Goal: Information Seeking & Learning: Find specific fact

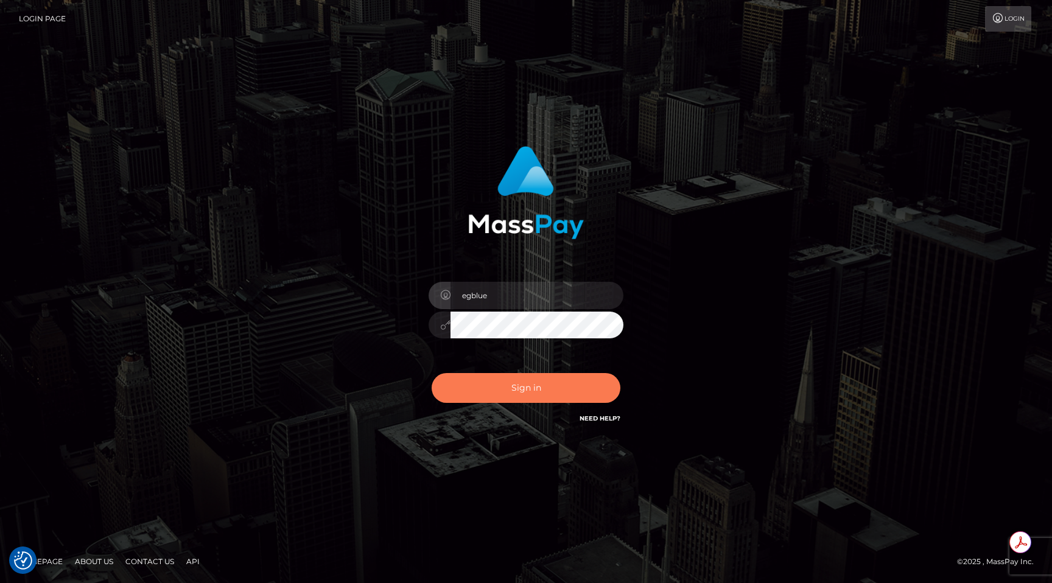
click at [462, 381] on button "Sign in" at bounding box center [526, 388] width 189 height 30
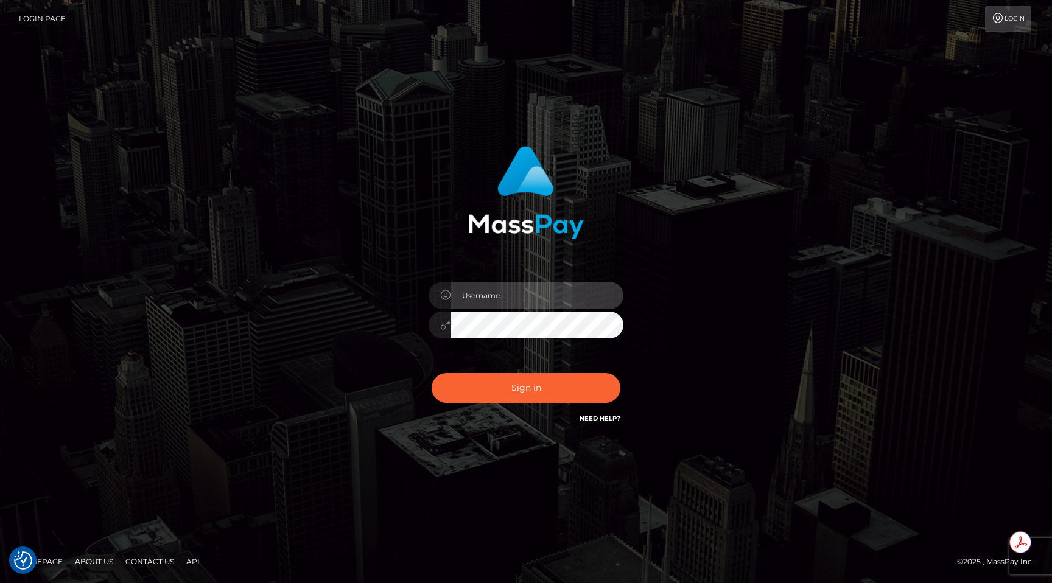
type input "egblue"
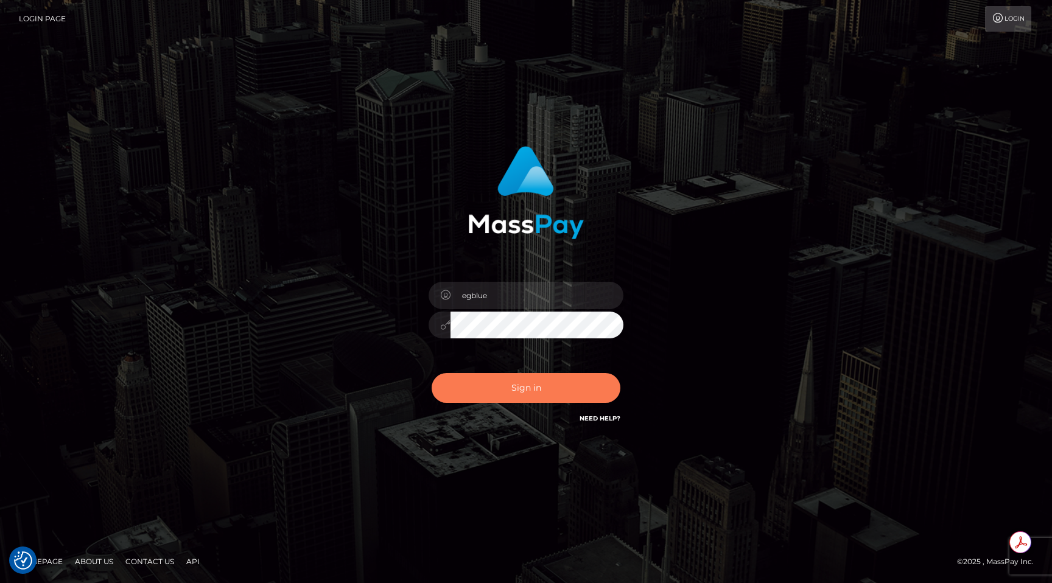
click at [462, 381] on button "Sign in" at bounding box center [526, 388] width 189 height 30
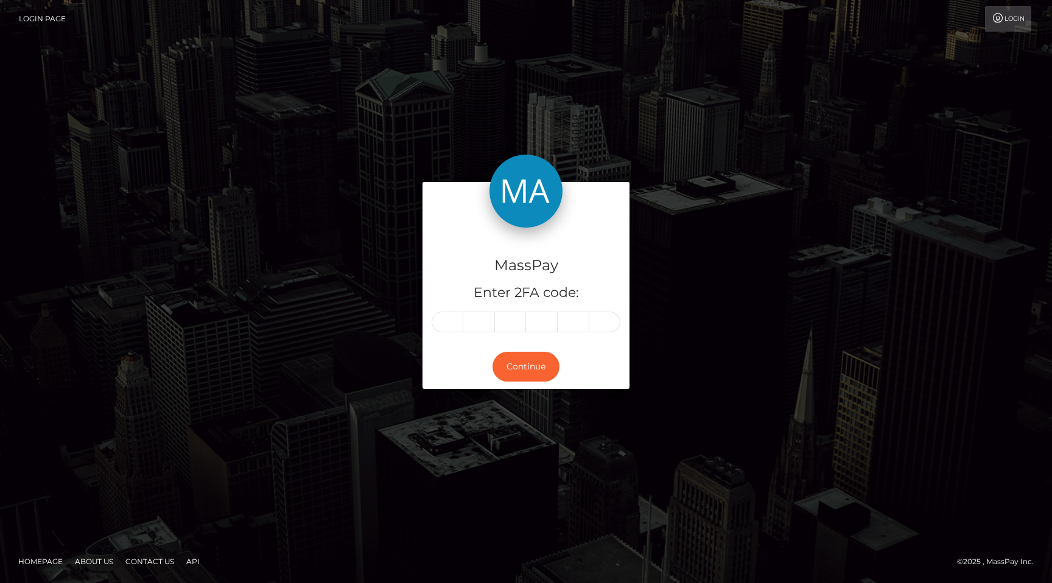
click at [443, 323] on input "text" at bounding box center [448, 322] width 32 height 21
type input "0"
type input "3"
type input "5"
type input "1"
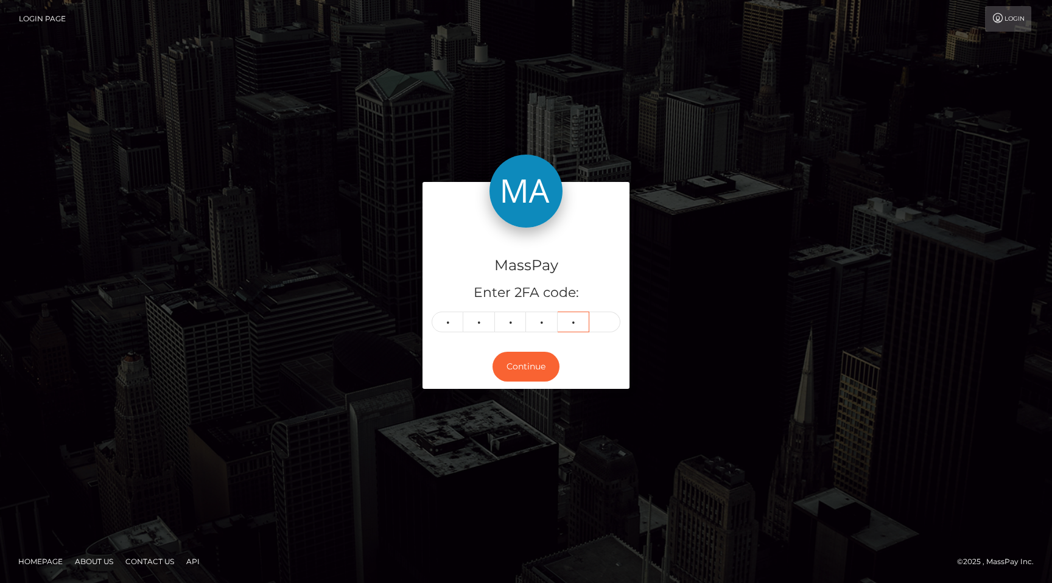
type input "5"
type input "3"
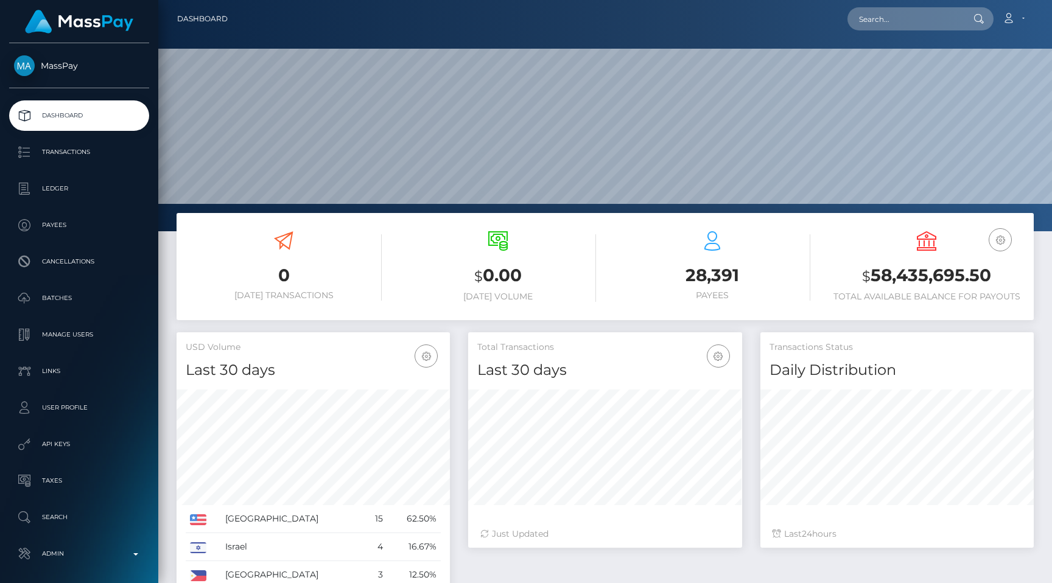
scroll to position [216, 273]
click at [100, 552] on p "Admin" at bounding box center [79, 554] width 130 height 18
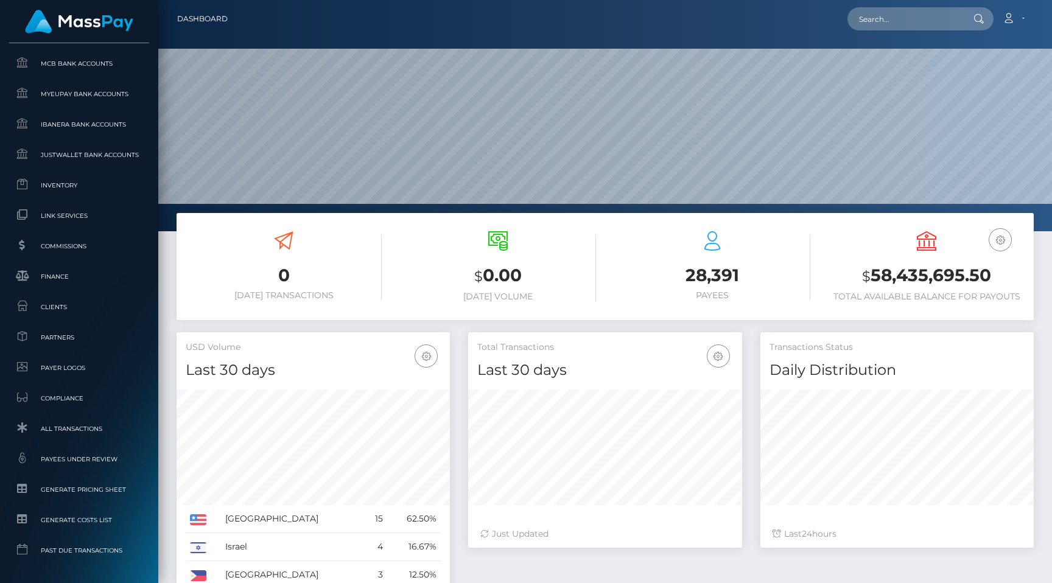
scroll to position [696, 0]
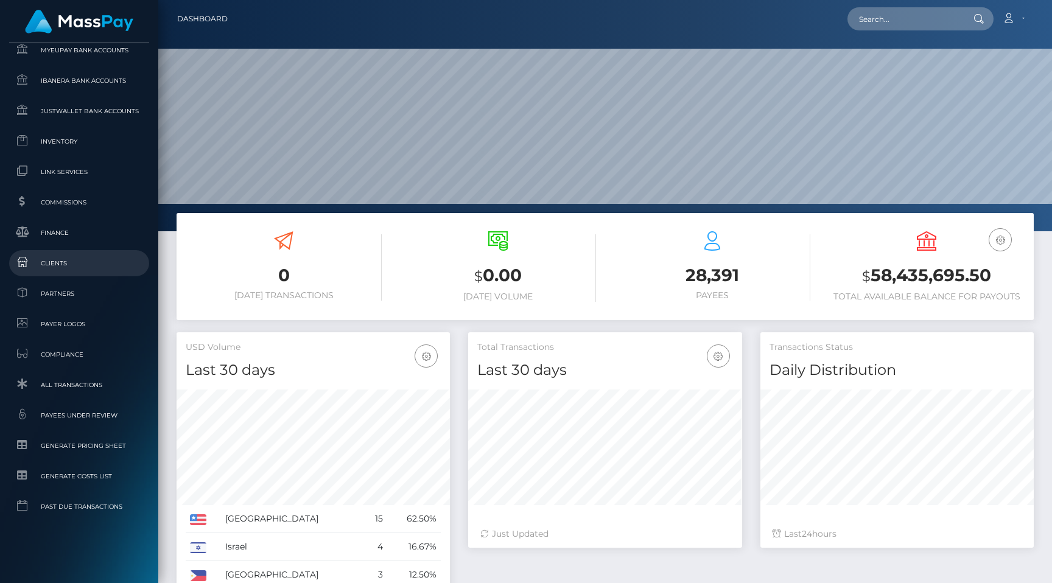
click at [84, 267] on span "Clients" at bounding box center [79, 263] width 130 height 14
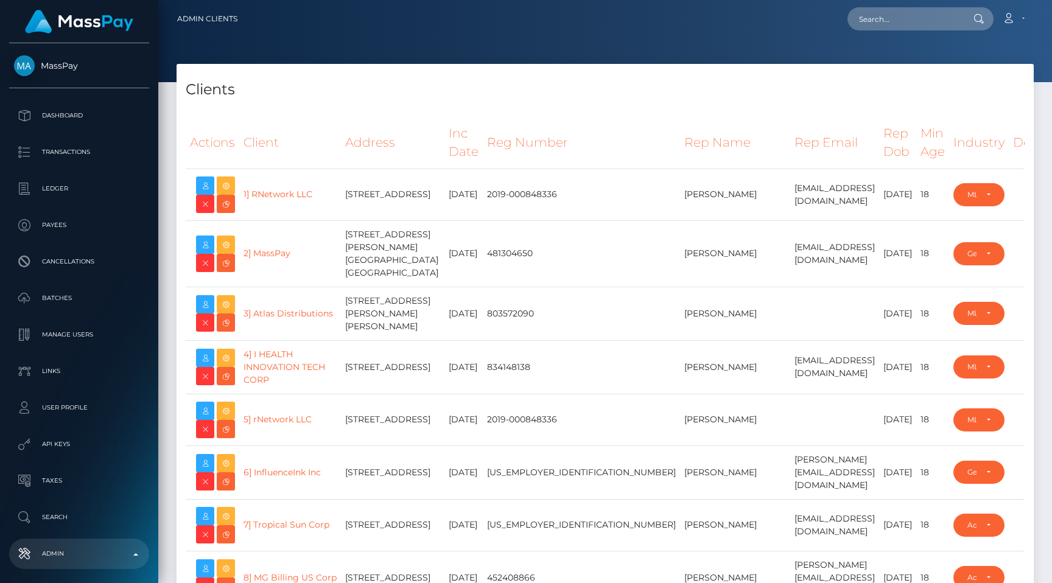
select select "223"
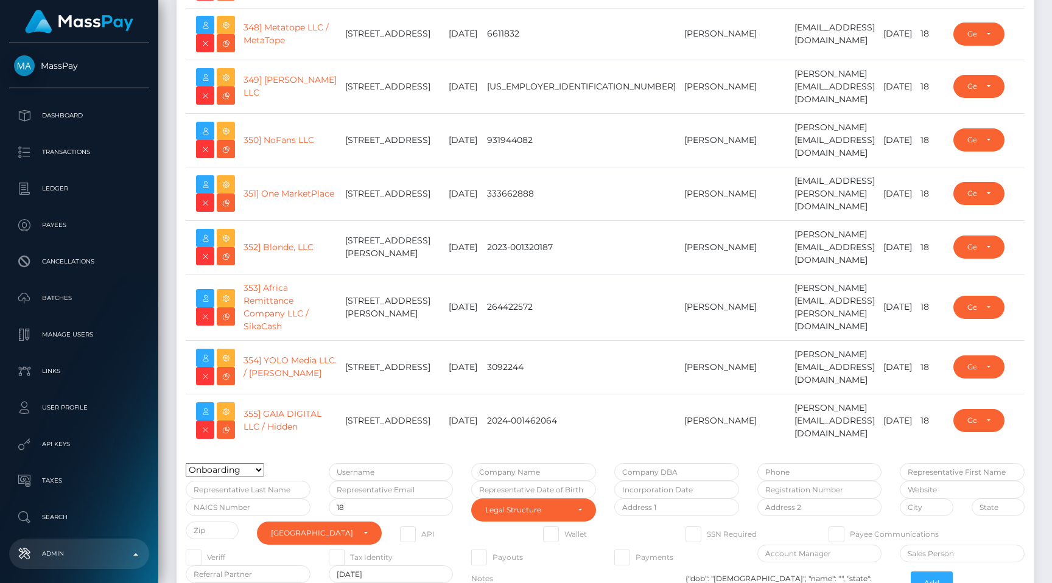
type input "egblue"
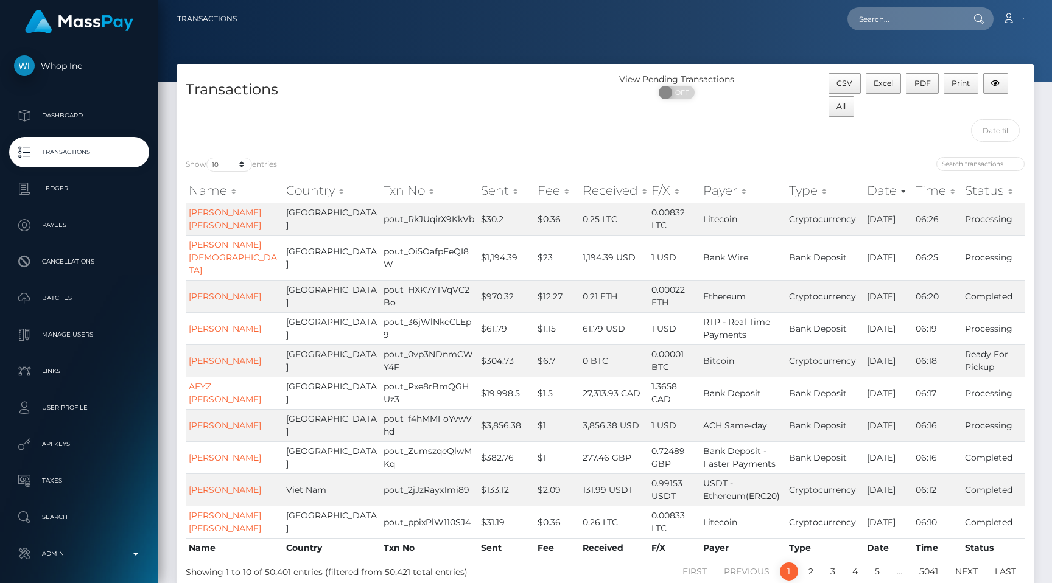
click at [234, 120] on div "Transactions" at bounding box center [391, 110] width 429 height 75
click at [234, 160] on select "10 25 50 100 250 500 1,000 3,500 All" at bounding box center [229, 165] width 46 height 14
select select "250"
click at [208, 158] on select "10 25 50 100 250 500 1,000 3,500 All" at bounding box center [229, 165] width 46 height 14
click at [364, 119] on div "Transactions" at bounding box center [391, 110] width 429 height 75
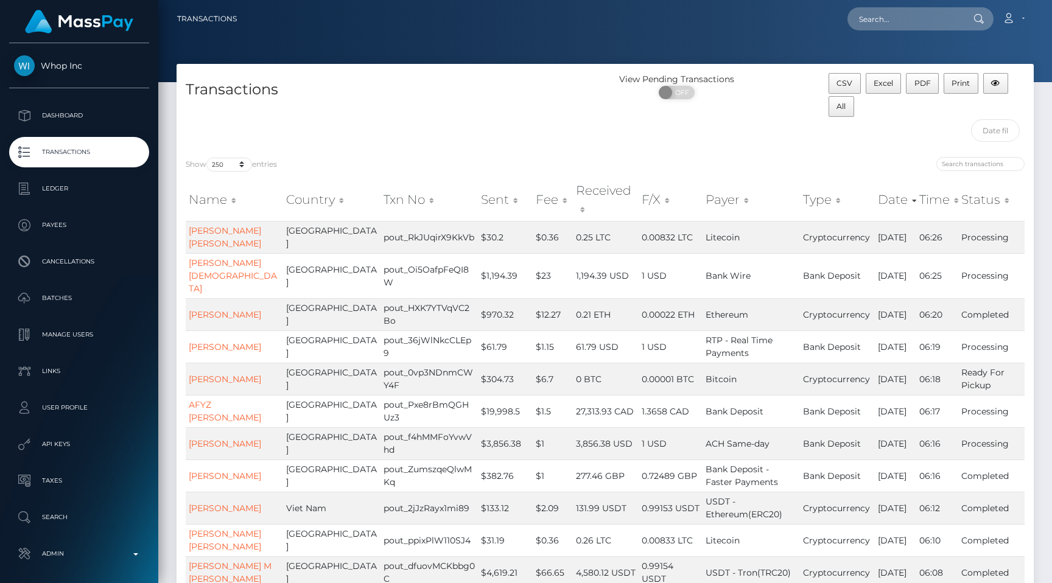
scroll to position [3563, 0]
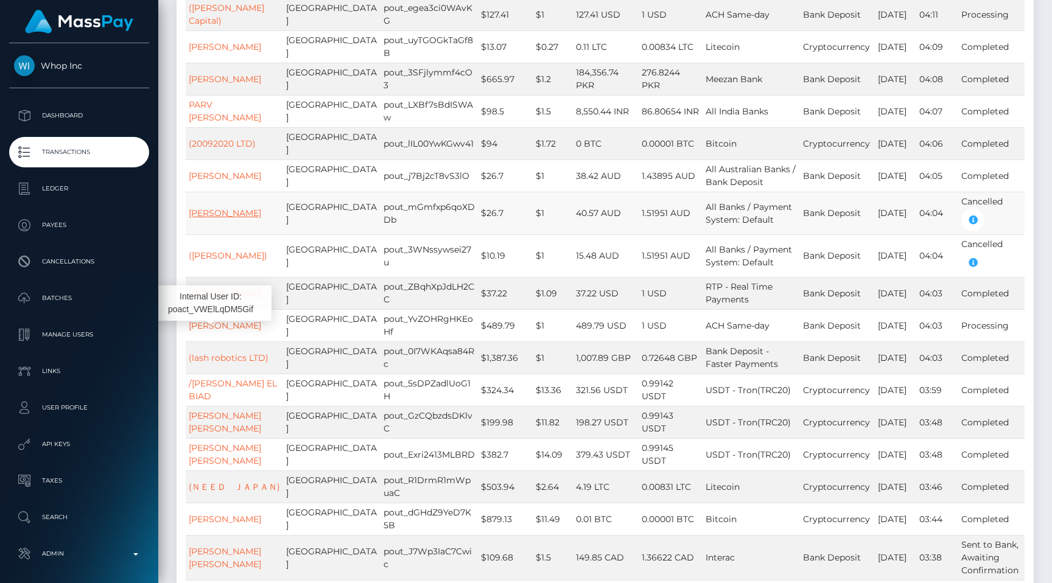
click at [192, 219] on link "HAYDEN MITCHELL" at bounding box center [225, 213] width 72 height 11
click at [199, 181] on link "HAYDEN MITCHELL" at bounding box center [225, 175] width 72 height 11
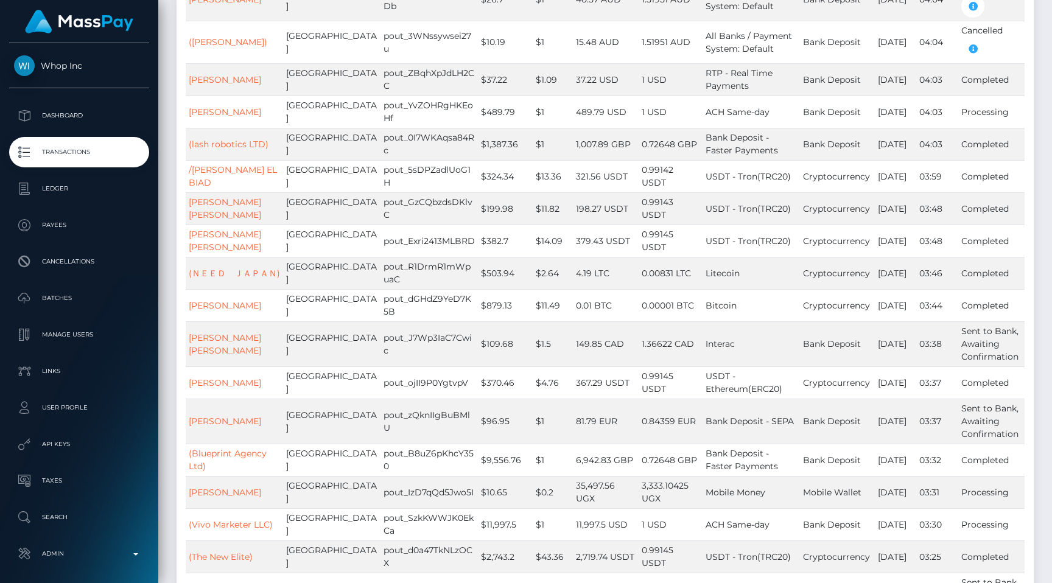
scroll to position [4601, 0]
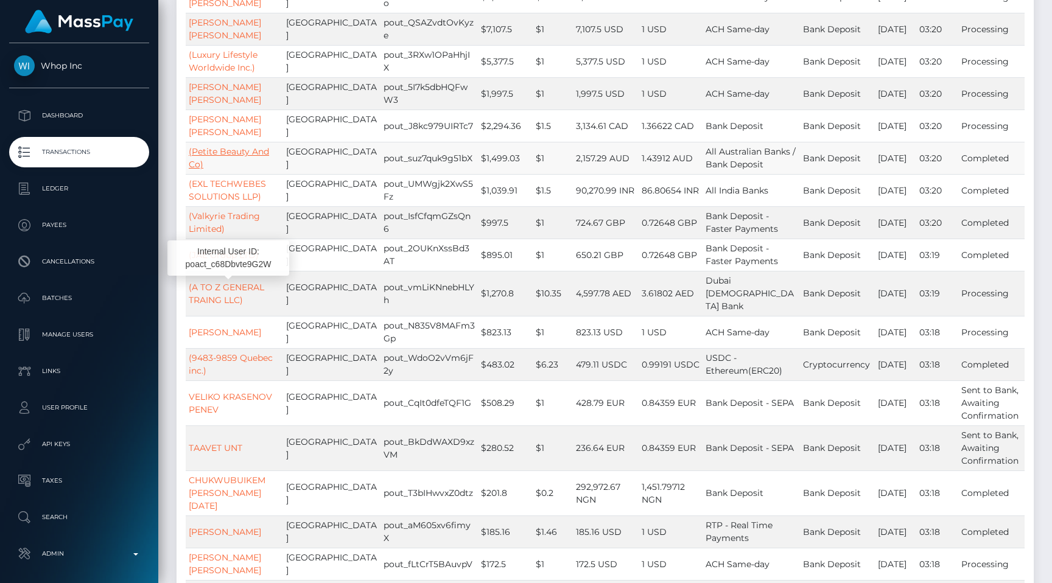
click at [222, 170] on link "(Petite Beauty And Co)" at bounding box center [229, 158] width 80 height 24
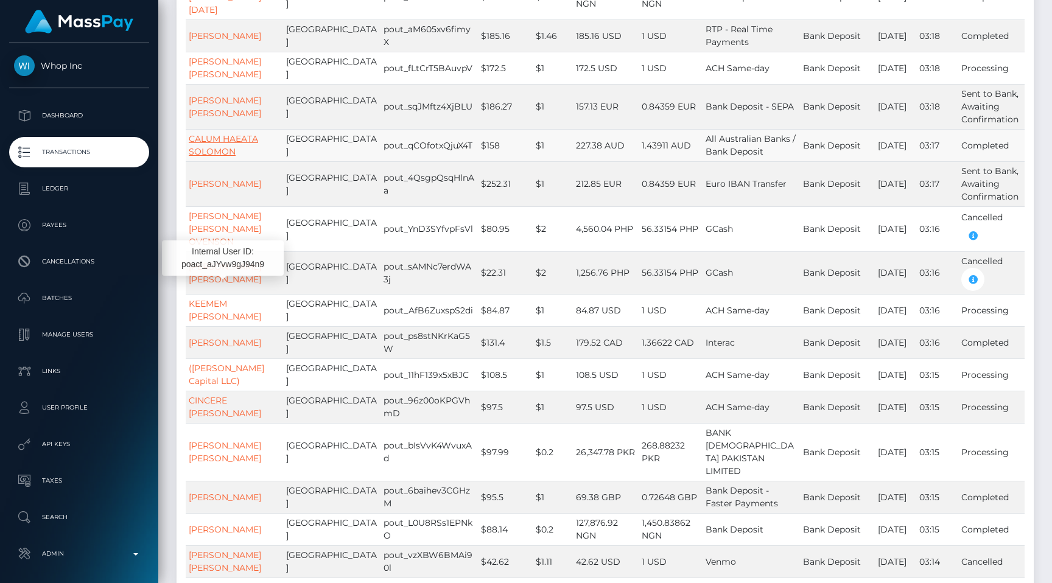
click at [235, 157] on link "CALUM HAEATA SOLOMON" at bounding box center [223, 145] width 69 height 24
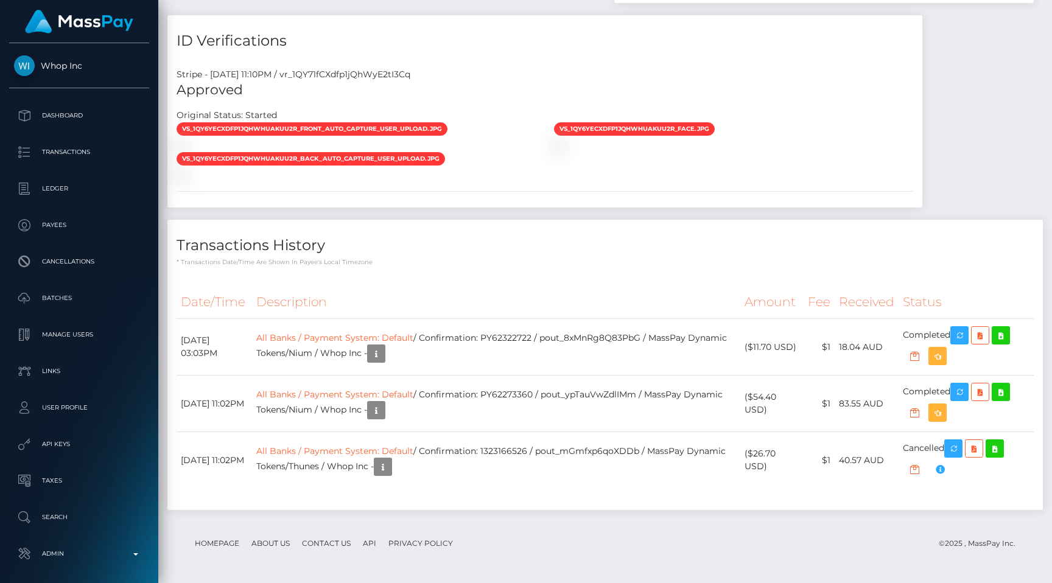
scroll to position [146, 273]
click at [550, 209] on div "ID Verifications Stripe - [DATE] 11:10PM / vr_1QY71fCXdfp1jQhWyE2tI3Cq Approved…" at bounding box center [544, 117] width 773 height 205
click at [554, 237] on h4 "Transactions History" at bounding box center [605, 245] width 857 height 21
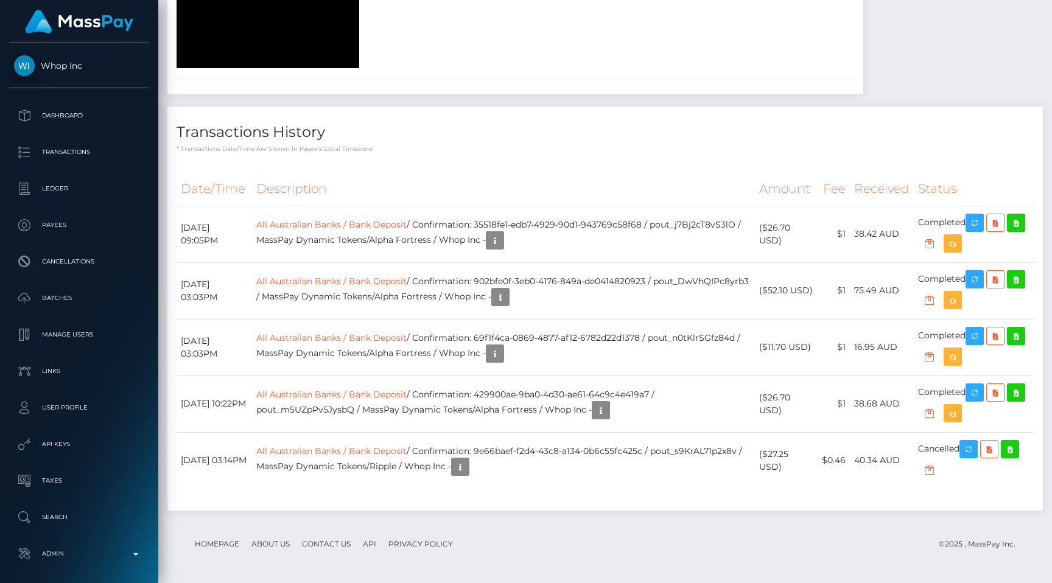
scroll to position [2013, 0]
click at [521, 183] on div "Transactions History * Transactions date/time are shown in payee's local timezo…" at bounding box center [604, 309] width 875 height 404
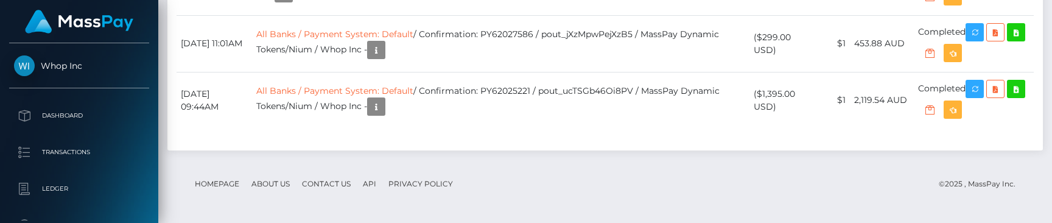
scroll to position [1810, 0]
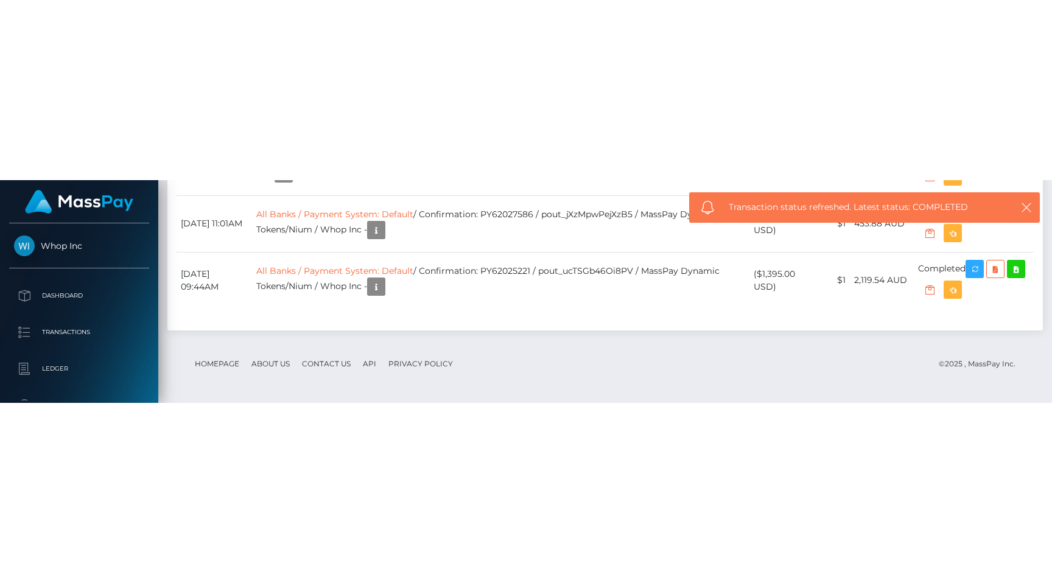
scroll to position [1760, 0]
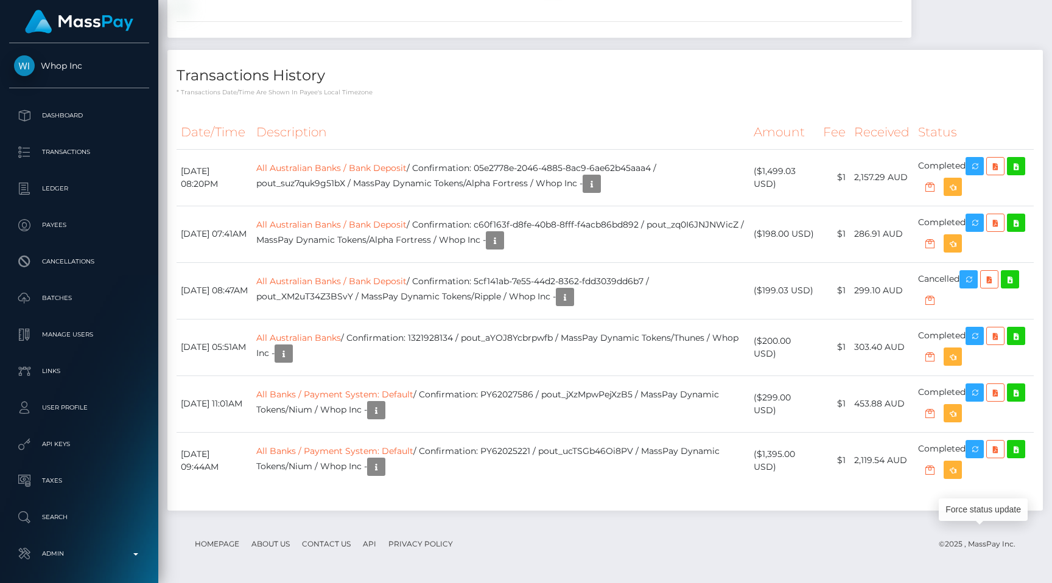
click at [559, 124] on th "Description" at bounding box center [500, 132] width 497 height 33
click at [524, 12] on div at bounding box center [353, 5] width 372 height 13
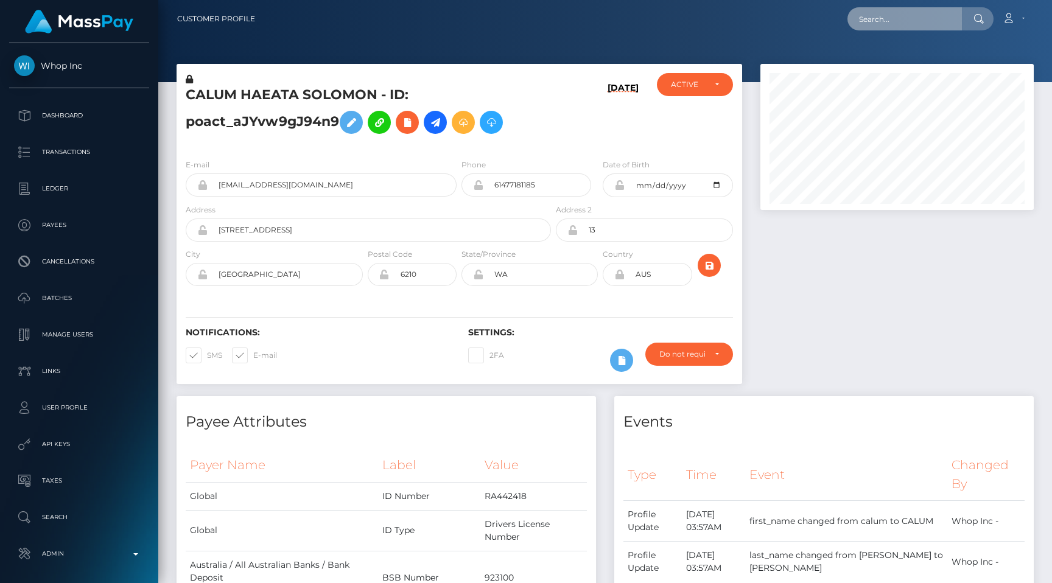
click at [889, 19] on input "text" at bounding box center [904, 18] width 114 height 23
paste input "c5eb8c5d-681f-11f0-a026-06178c1a380f"
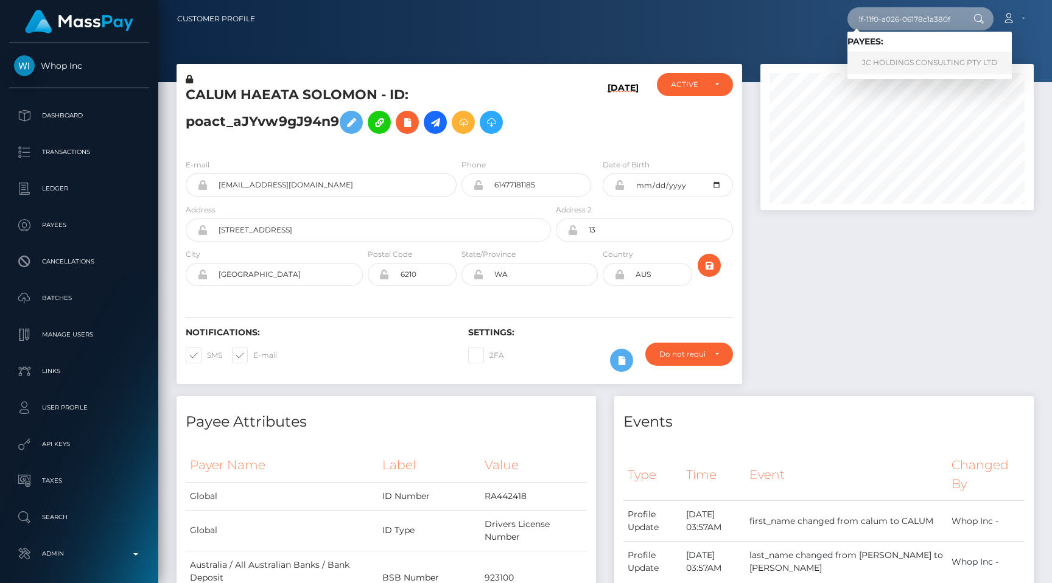
type input "c5eb8c5d-681f-11f0-a026-06178c1a380f"
click at [912, 57] on link "JC HOLDINGS CONSULTING PTY LTD" at bounding box center [929, 63] width 164 height 23
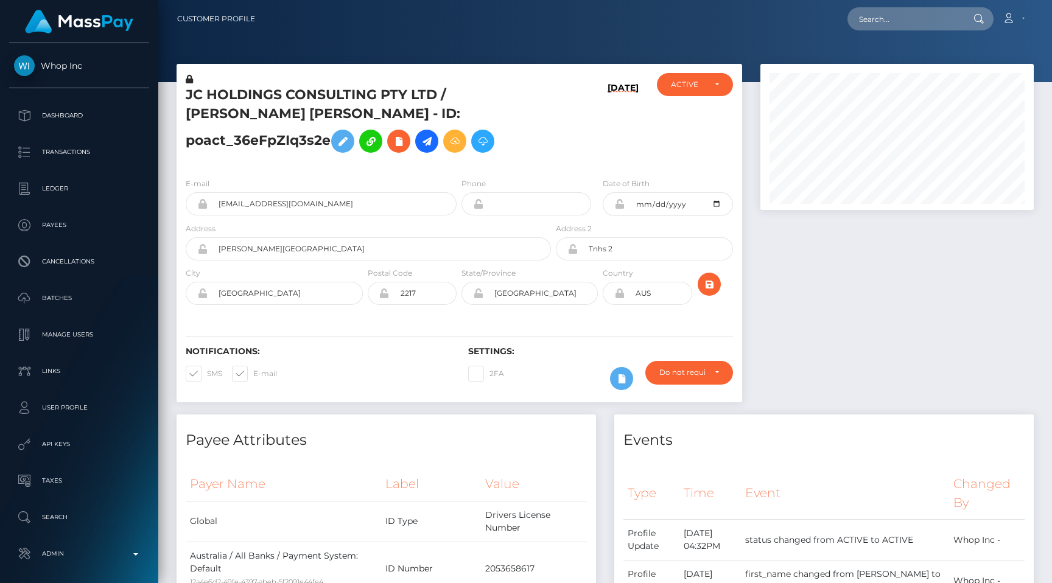
scroll to position [1120, 0]
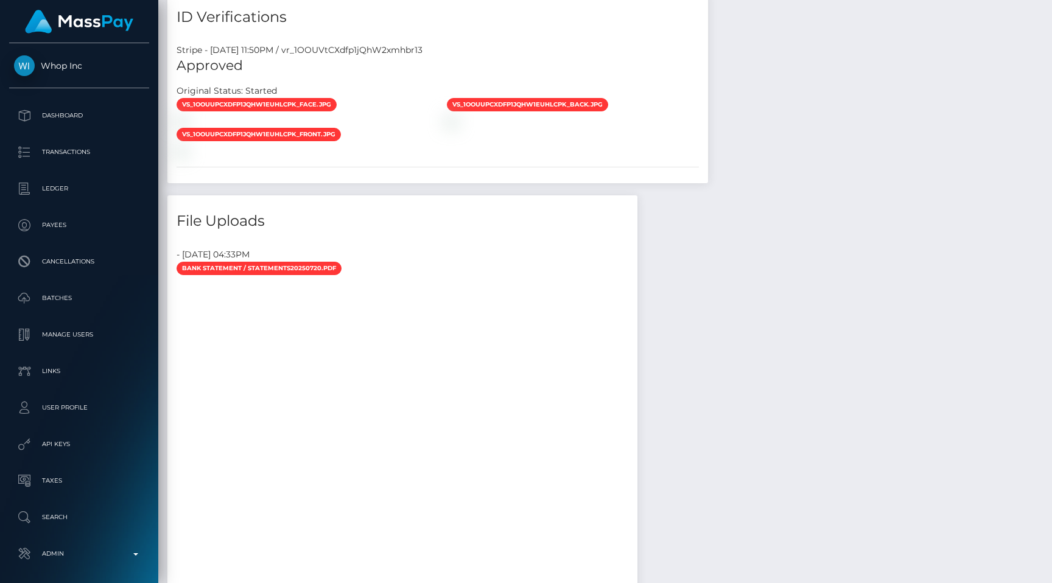
click at [384, 74] on h5 "Approved" at bounding box center [438, 66] width 522 height 19
click at [383, 57] on div "Stripe - [DATE] 11:50PM / vr_1OOUVtCXdfp1jQhW2xmhbr13" at bounding box center [437, 50] width 541 height 13
copy div "vr_1OOUVtCXdfp1jQhW2xmhbr13"
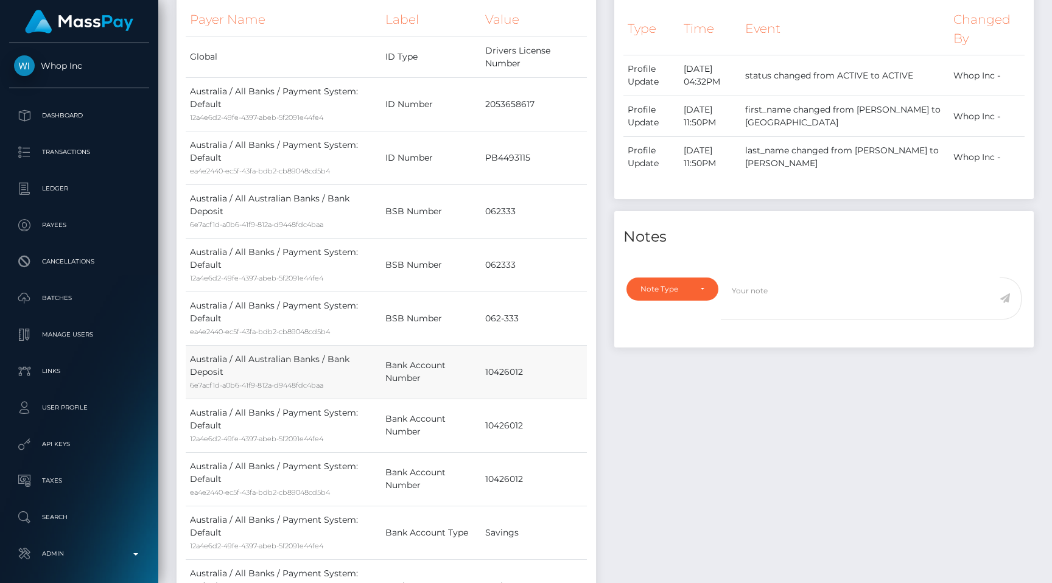
scroll to position [427, 0]
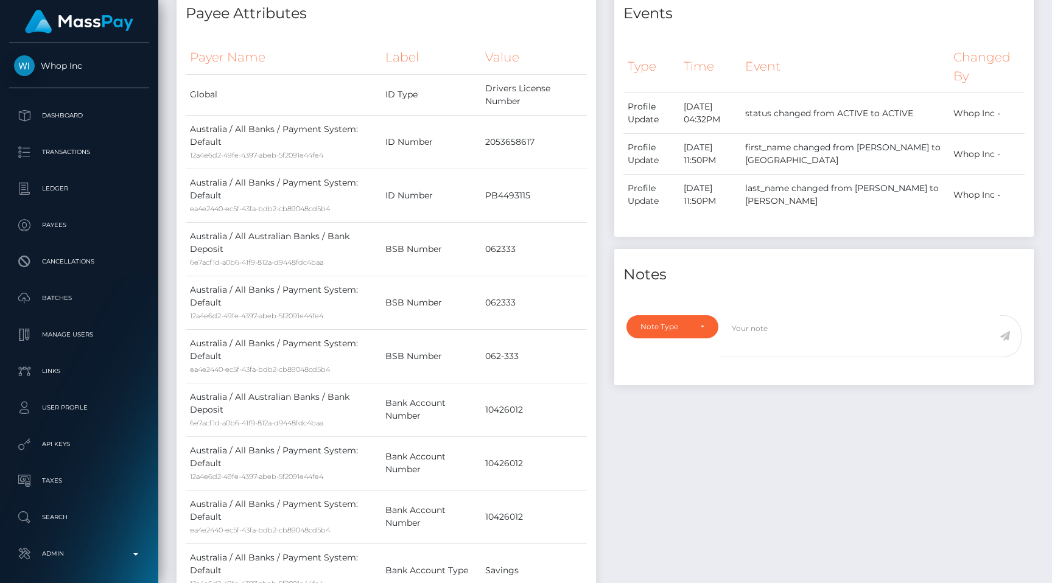
scroll to position [146, 273]
drag, startPoint x: 449, startPoint y: 216, endPoint x: 381, endPoint y: 214, distance: 67.6
click at [381, 214] on td "ID Number" at bounding box center [431, 196] width 100 height 54
copy td "ID Number"
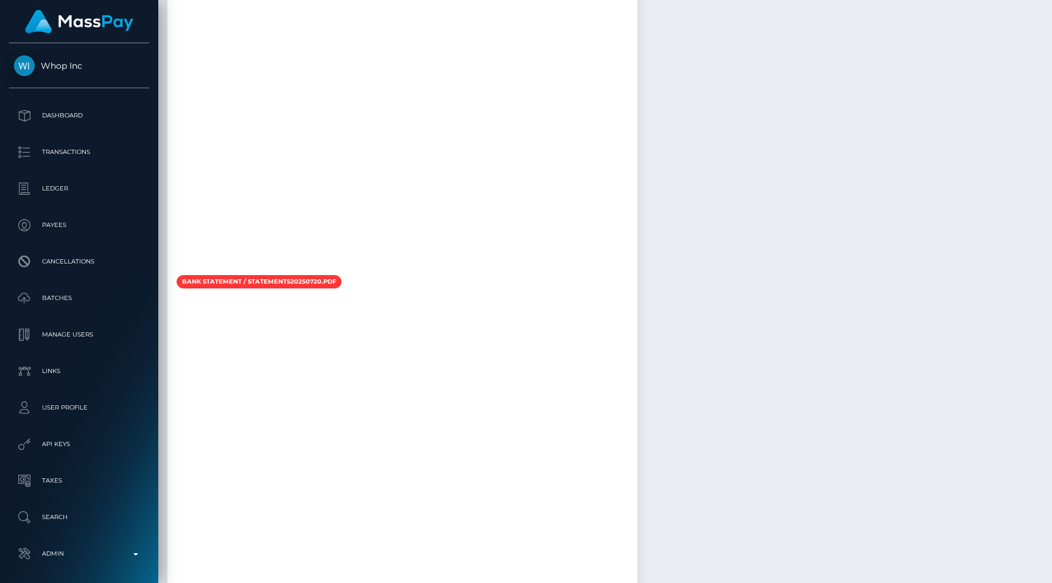
scroll to position [1551, 0]
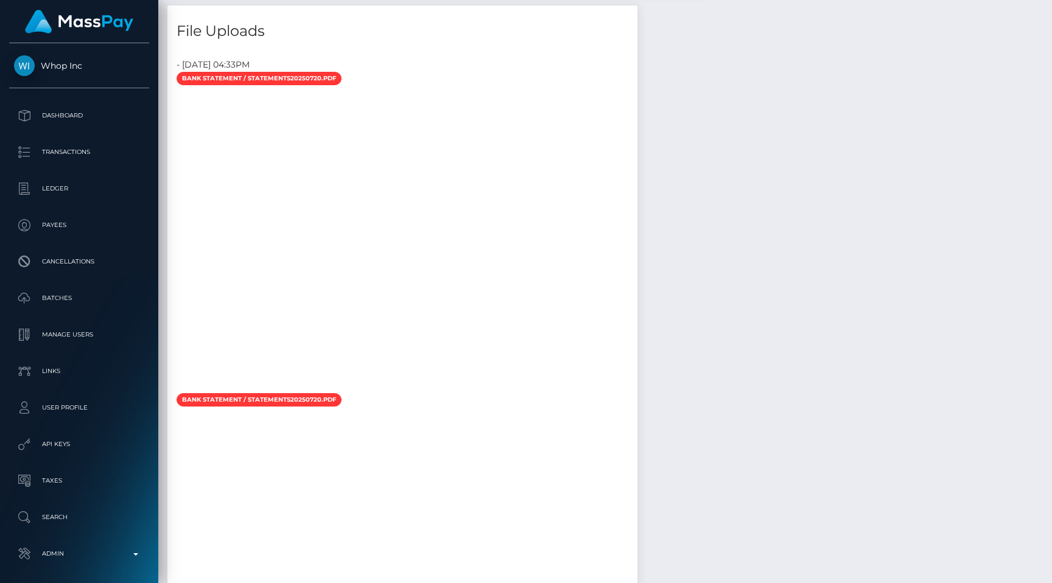
click at [489, 88] on div "Bank Statement / Statements20250720.pdf" at bounding box center [402, 79] width 470 height 17
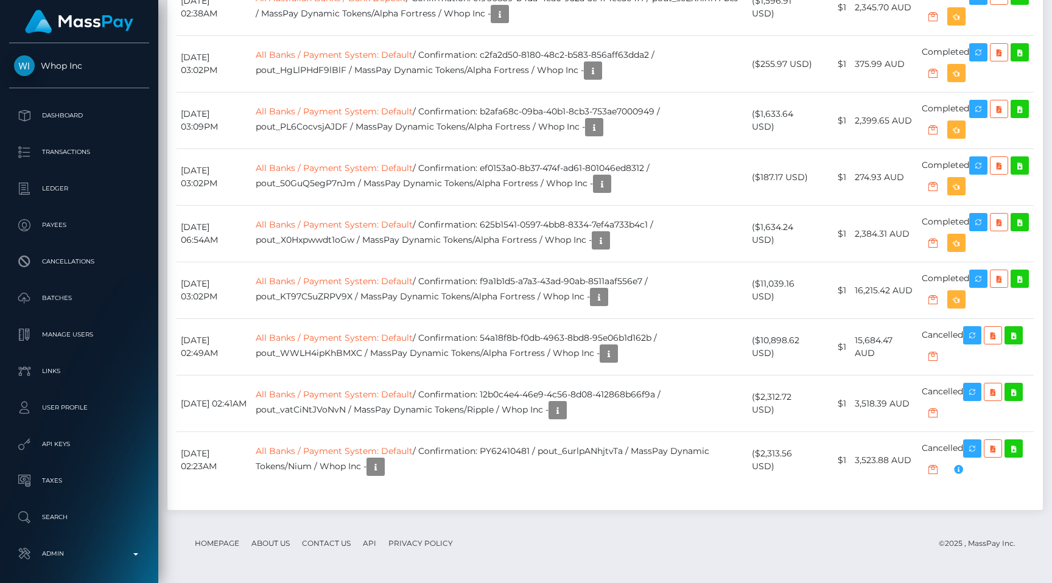
scroll to position [2609, 0]
